Goal: Task Accomplishment & Management: Complete application form

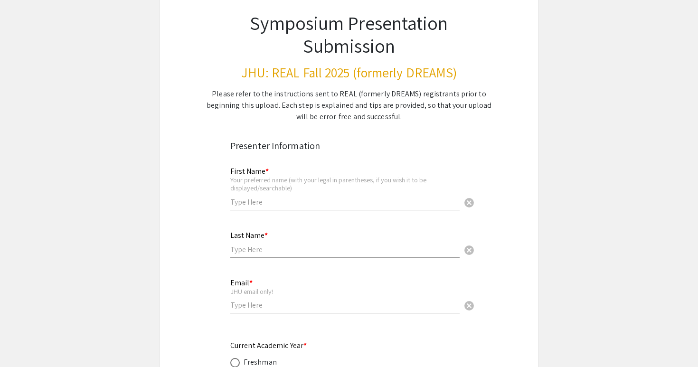
scroll to position [74, 0]
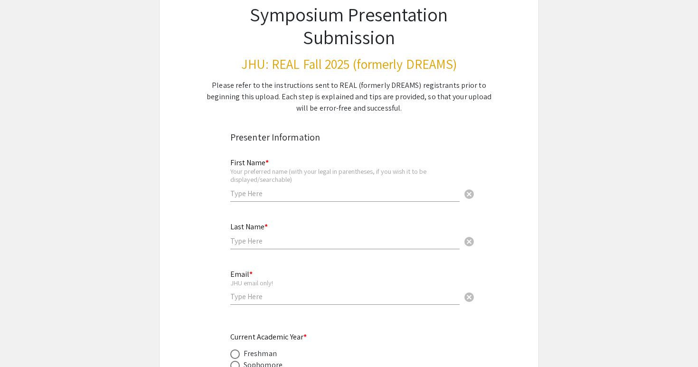
click at [264, 192] on input "text" at bounding box center [345, 194] width 230 height 10
type input "[PERSON_NAME]"
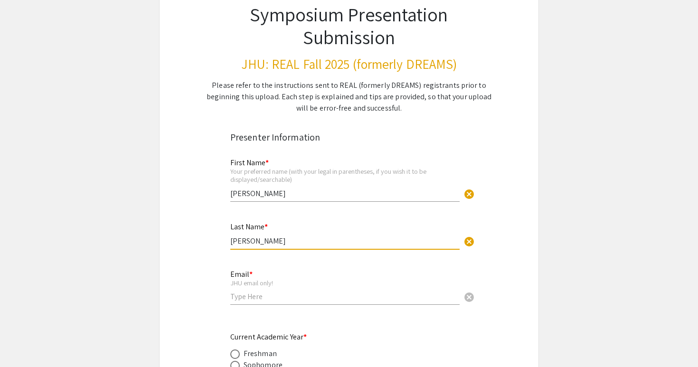
type input "[PERSON_NAME]"
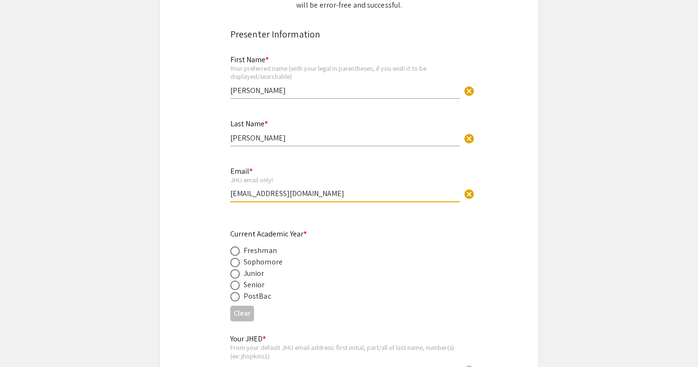
scroll to position [191, 0]
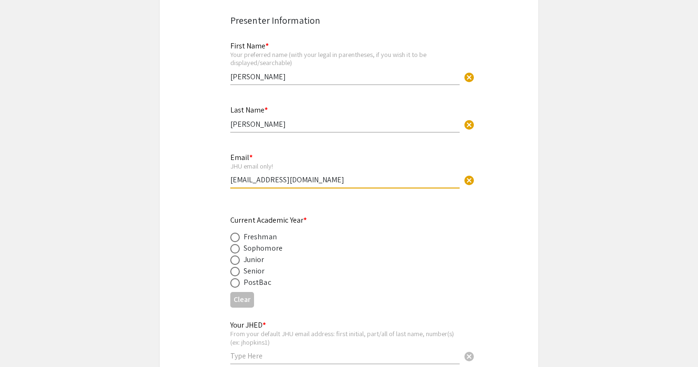
type input "[EMAIL_ADDRESS][DOMAIN_NAME]"
click at [235, 246] on span at bounding box center [235, 249] width 10 height 10
click at [235, 246] on input "radio" at bounding box center [235, 249] width 10 height 10
radio input "true"
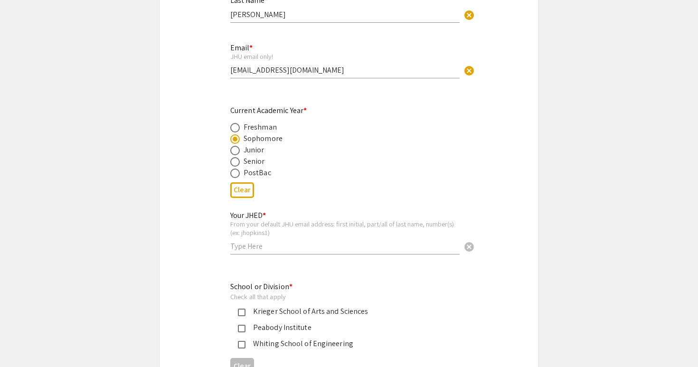
scroll to position [311, 0]
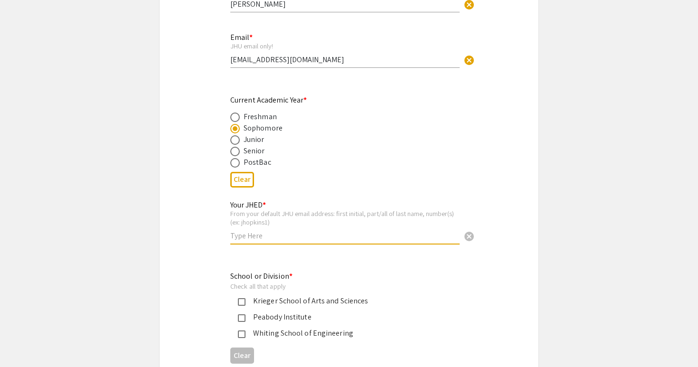
click at [246, 233] on input "text" at bounding box center [345, 236] width 230 height 10
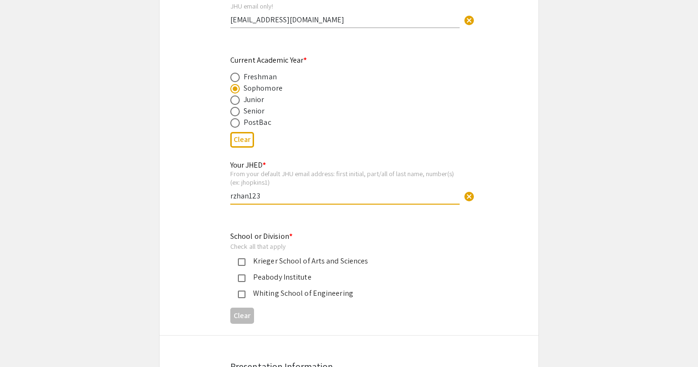
scroll to position [355, 0]
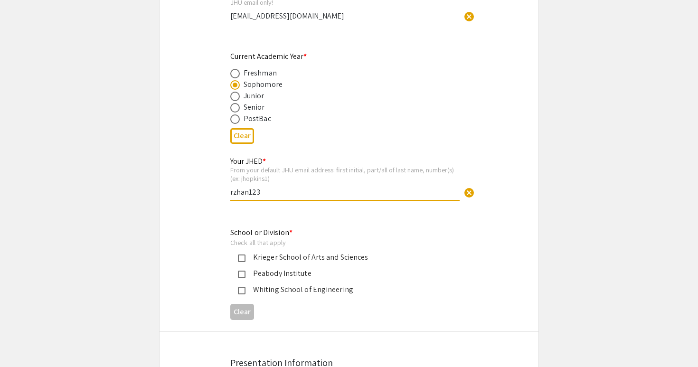
type input "rzhan123"
click at [239, 258] on mat-pseudo-checkbox at bounding box center [242, 259] width 8 height 8
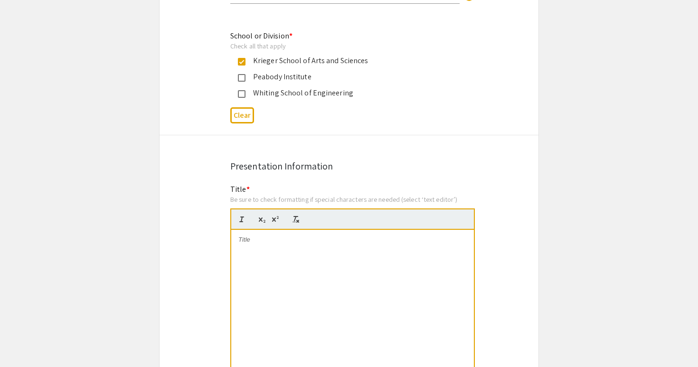
click at [271, 271] on div at bounding box center [352, 301] width 243 height 143
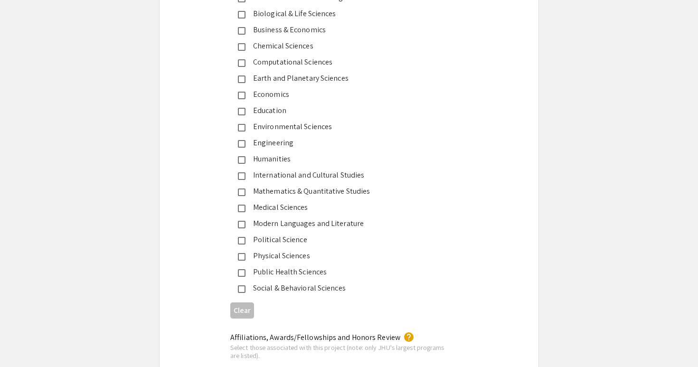
scroll to position [1209, 0]
click at [281, 289] on div "Social & Behavioral Sciences" at bounding box center [346, 287] width 200 height 11
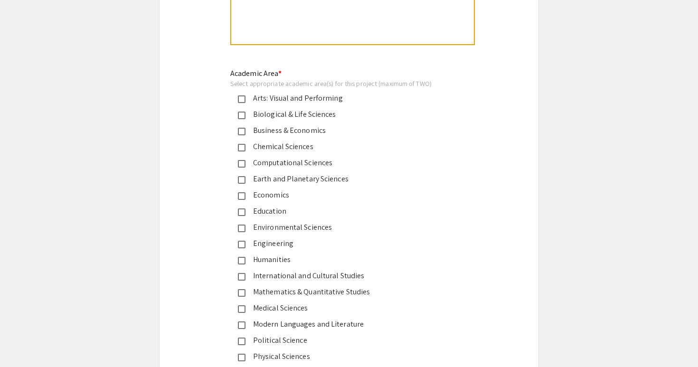
scroll to position [1106, 0]
click at [247, 118] on div "Biological & Life Sciences" at bounding box center [346, 115] width 200 height 11
click at [255, 119] on div "Biological & Life Sciences" at bounding box center [346, 115] width 200 height 11
click at [250, 308] on div "Medical Sciences" at bounding box center [346, 309] width 200 height 11
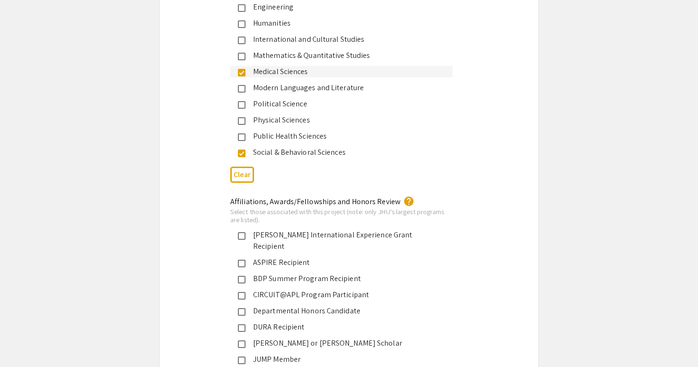
scroll to position [1346, 0]
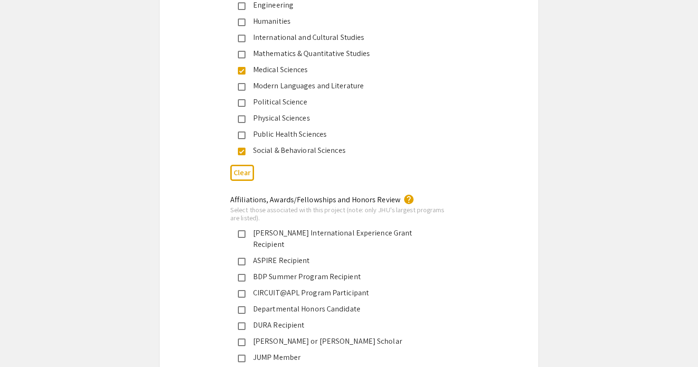
click at [202, 258] on div "Affiliations, Awards/Fellowships and Honors Review help Select those associated…" at bounding box center [349, 333] width 379 height 278
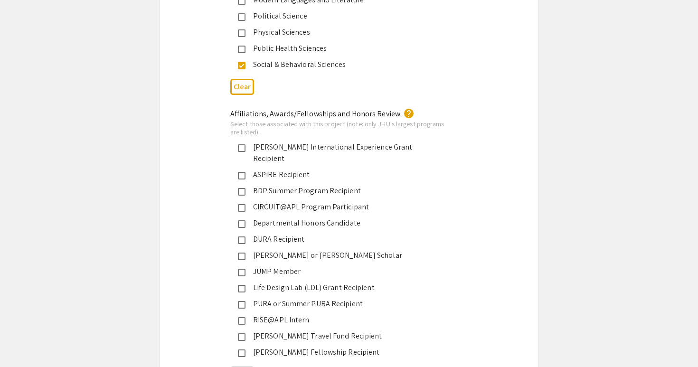
scroll to position [1432, 0]
click at [243, 268] on mat-pseudo-checkbox at bounding box center [242, 272] width 8 height 8
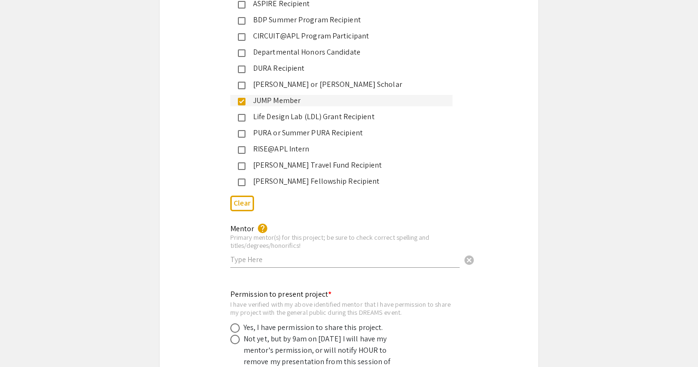
scroll to position [1609, 0]
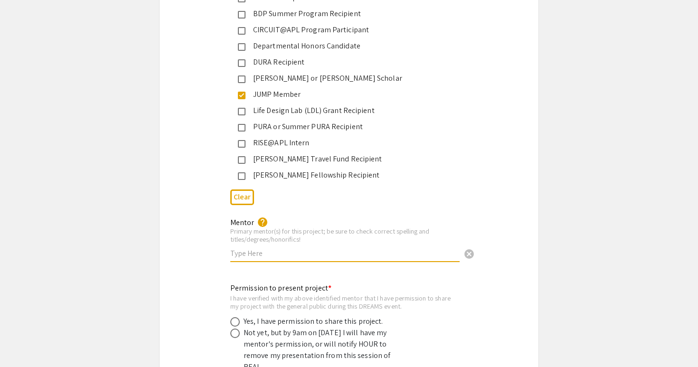
click at [250, 249] on input "text" at bounding box center [345, 254] width 230 height 10
click at [281, 249] on input "[PERSON_NAME], MD, PhD" at bounding box center [345, 254] width 230 height 10
click at [299, 249] on input "[PERSON_NAME], M.D, PhD" at bounding box center [345, 254] width 230 height 10
type input "[PERSON_NAME], M.D, Ph.D"
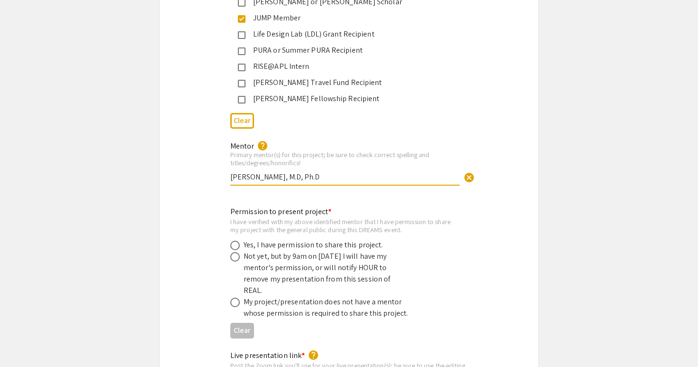
scroll to position [1686, 0]
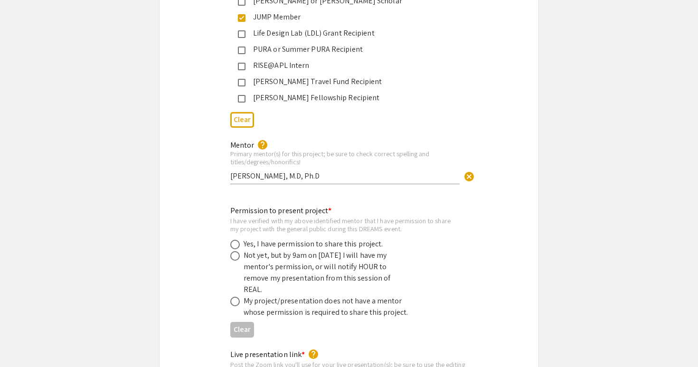
click at [163, 211] on div "Permission to present project * I have verified with my above identified mentor…" at bounding box center [349, 273] width 379 height 136
click at [237, 240] on span at bounding box center [235, 245] width 10 height 10
click at [237, 240] on input "radio" at bounding box center [235, 245] width 10 height 10
radio input "true"
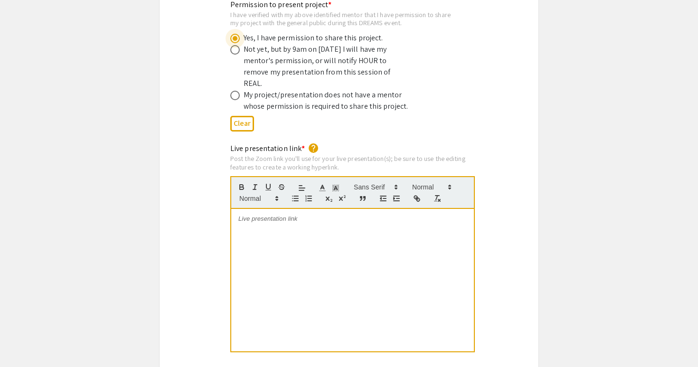
scroll to position [1920, 0]
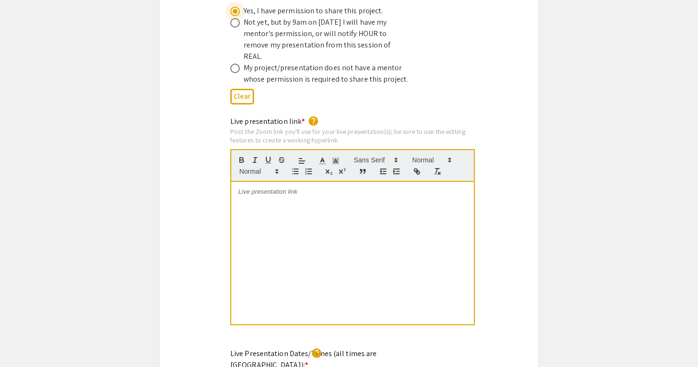
click at [281, 205] on div at bounding box center [352, 253] width 243 height 143
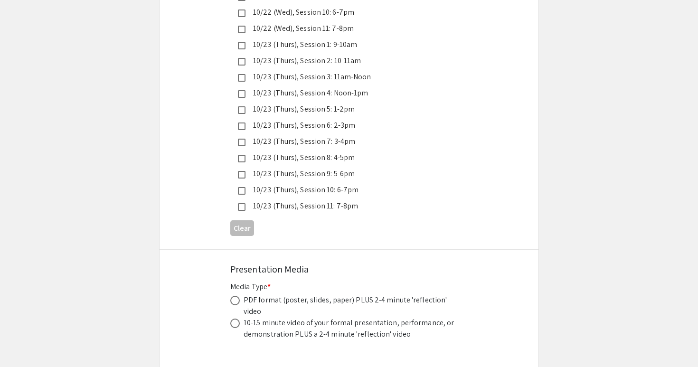
scroll to position [2634, 0]
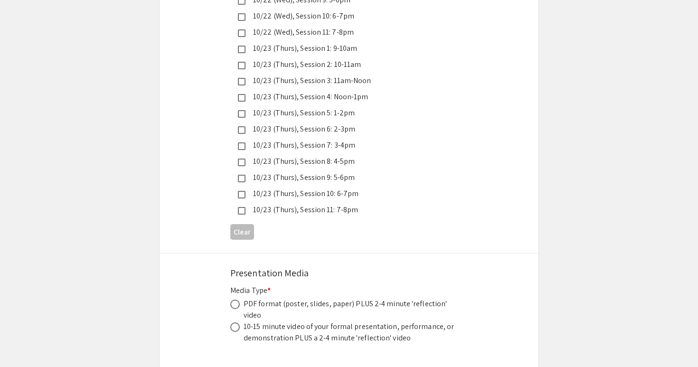
click at [242, 207] on mat-pseudo-checkbox at bounding box center [242, 211] width 8 height 8
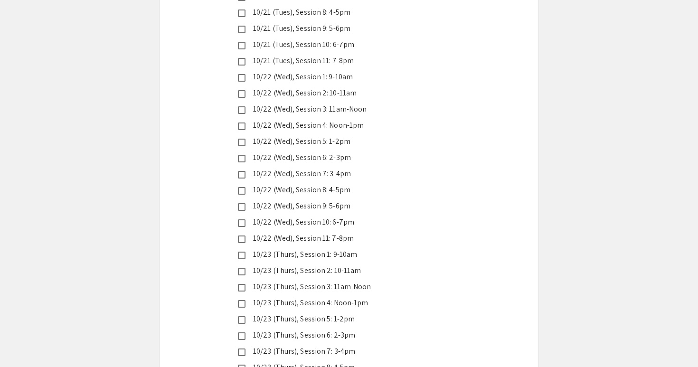
scroll to position [2427, 0]
click at [244, 220] on mat-pseudo-checkbox at bounding box center [242, 224] width 8 height 8
click at [249, 250] on div "10/23 (Thurs), Session 1: 9-10am" at bounding box center [346, 255] width 200 height 11
click at [248, 250] on div "10/23 (Thurs), Session 1: 9-10am" at bounding box center [346, 255] width 200 height 11
click at [248, 234] on div "10/22 (Wed), Session 11: 7-8pm" at bounding box center [346, 239] width 200 height 11
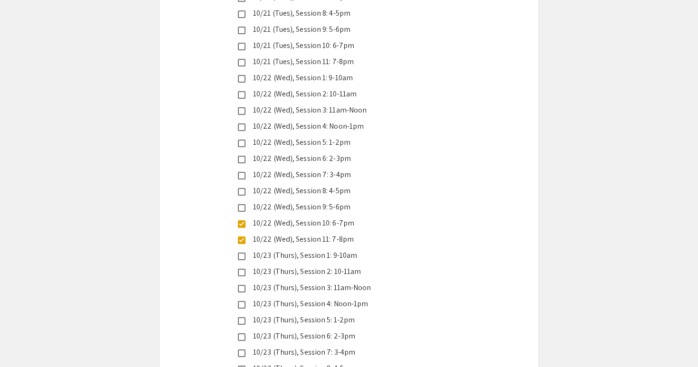
click at [212, 225] on div "Live Presentation Dates/Times (all times are [GEOGRAPHIC_DATA]): * help Check O…" at bounding box center [349, 146] width 379 height 610
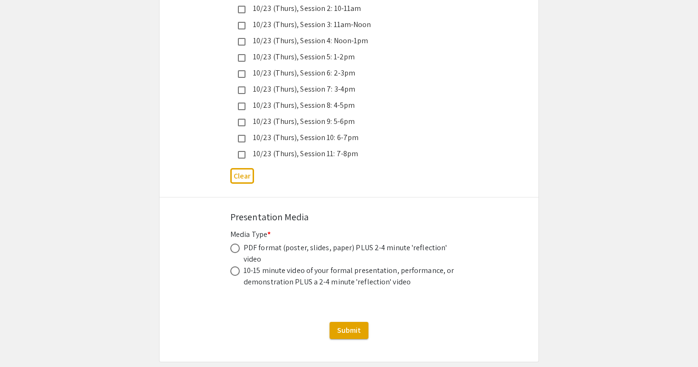
scroll to position [2703, 0]
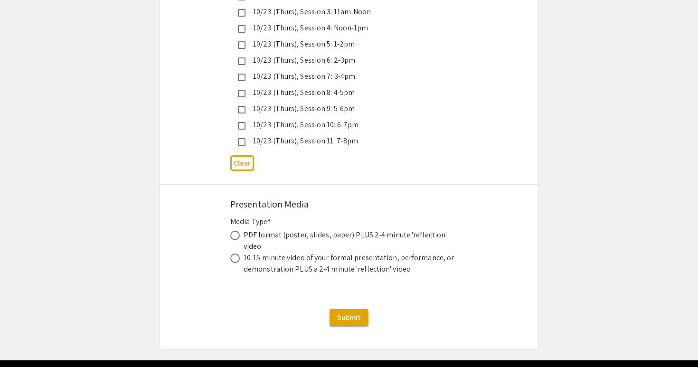
click at [249, 230] on div "PDF format (poster, slides, paper) PLUS 2-4 minute 'reflection' video" at bounding box center [351, 241] width 214 height 23
click at [233, 231] on span at bounding box center [235, 236] width 10 height 10
click at [233, 231] on input "radio" at bounding box center [235, 236] width 10 height 10
radio input "true"
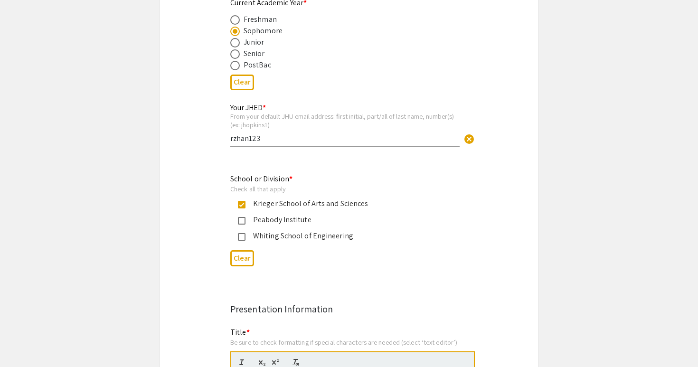
scroll to position [404, 0]
